Goal: Task Accomplishment & Management: Manage account settings

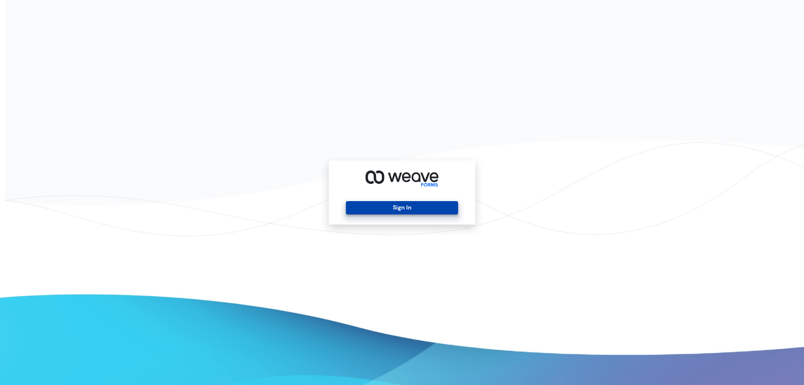
click at [379, 211] on button "Sign In" at bounding box center [402, 207] width 112 height 13
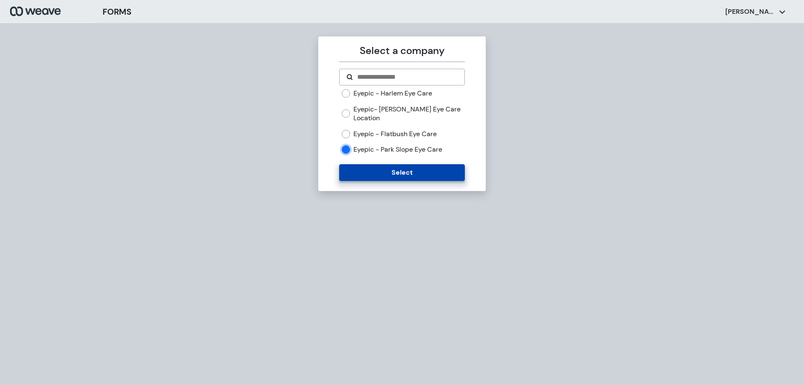
click at [356, 172] on button "Select" at bounding box center [401, 172] width 125 height 17
